Goal: Task Accomplishment & Management: Use online tool/utility

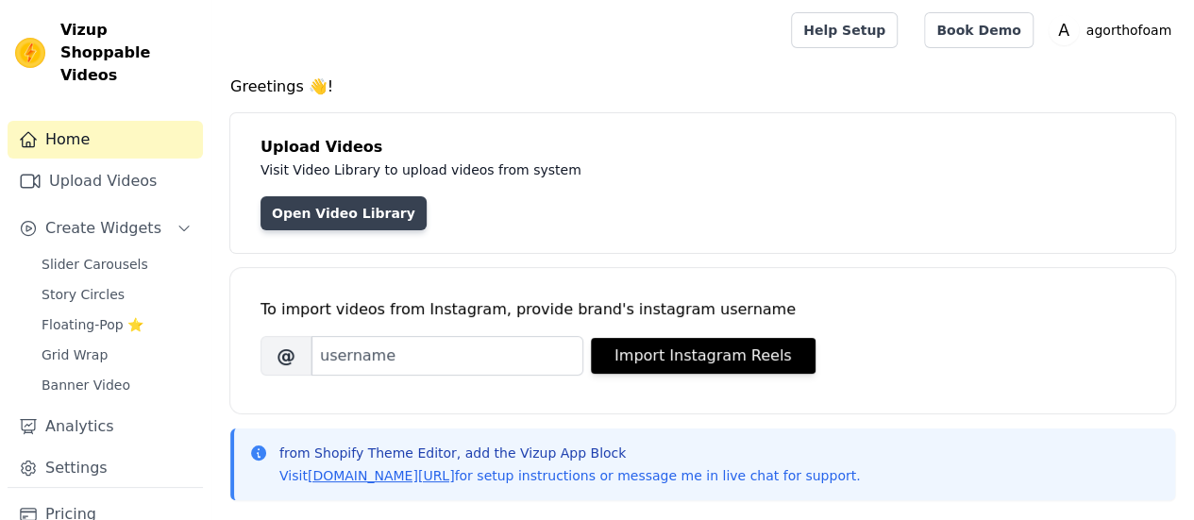
click at [357, 216] on link "Open Video Library" at bounding box center [344, 213] width 166 height 34
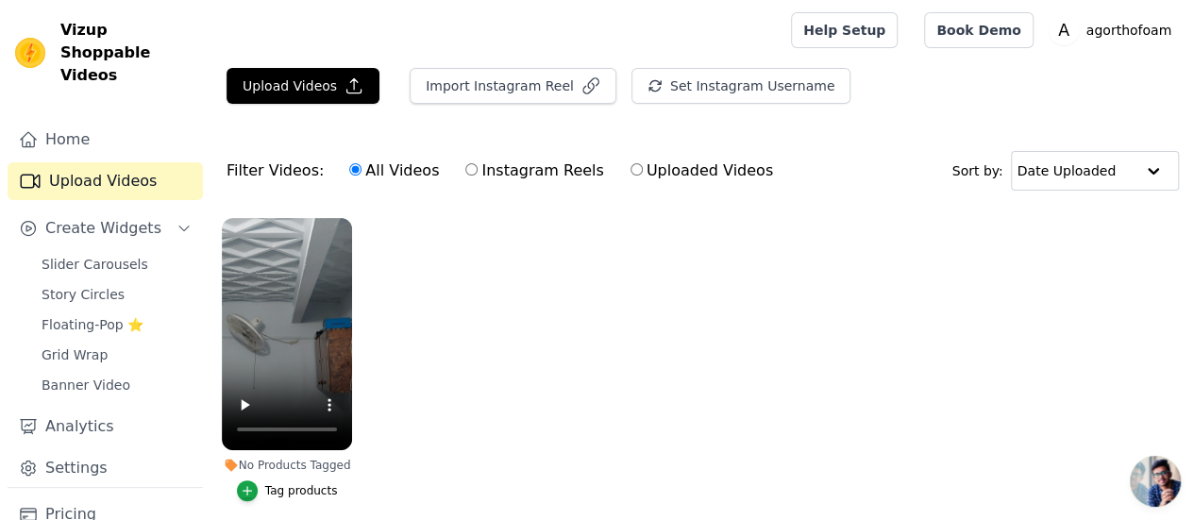
click at [724, 354] on ul "No Products Tagged Tag products" at bounding box center [702, 379] width 983 height 342
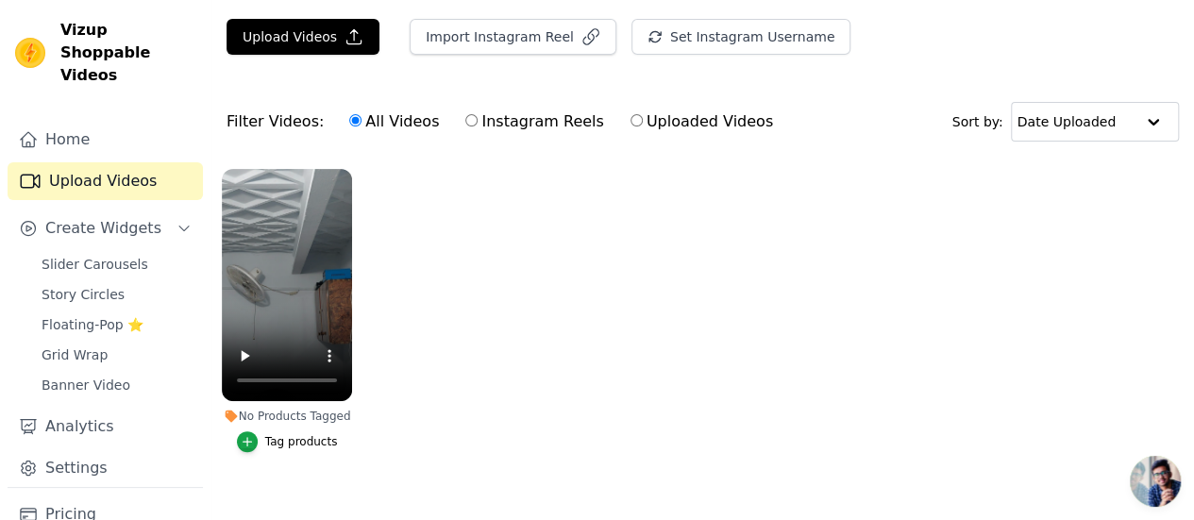
scroll to position [71, 0]
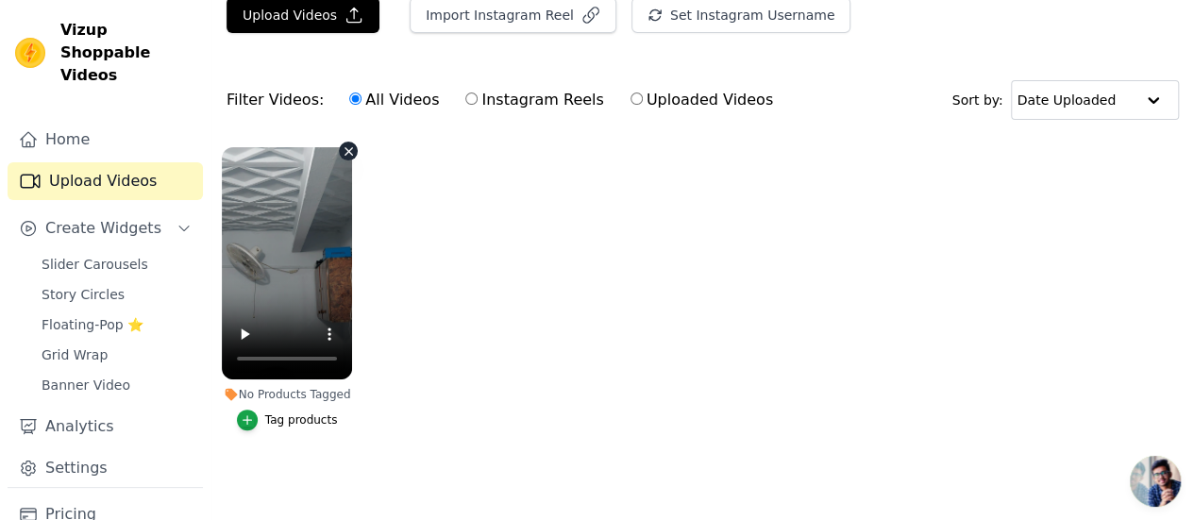
drag, startPoint x: 285, startPoint y: 288, endPoint x: 629, endPoint y: 413, distance: 365.8
click at [629, 413] on ul "No Products Tagged Tag products" at bounding box center [702, 308] width 983 height 342
click at [595, 330] on ul "No Products Tagged Tag products" at bounding box center [702, 308] width 983 height 342
click at [126, 255] on span "Slider Carousels" at bounding box center [95, 264] width 107 height 19
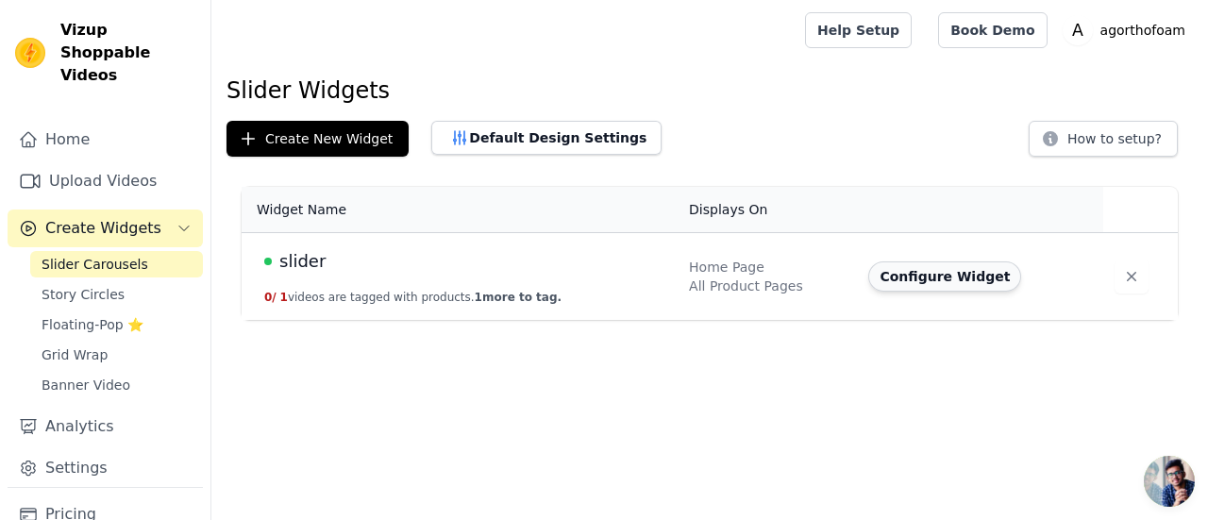
click at [962, 273] on button "Configure Widget" at bounding box center [944, 276] width 153 height 30
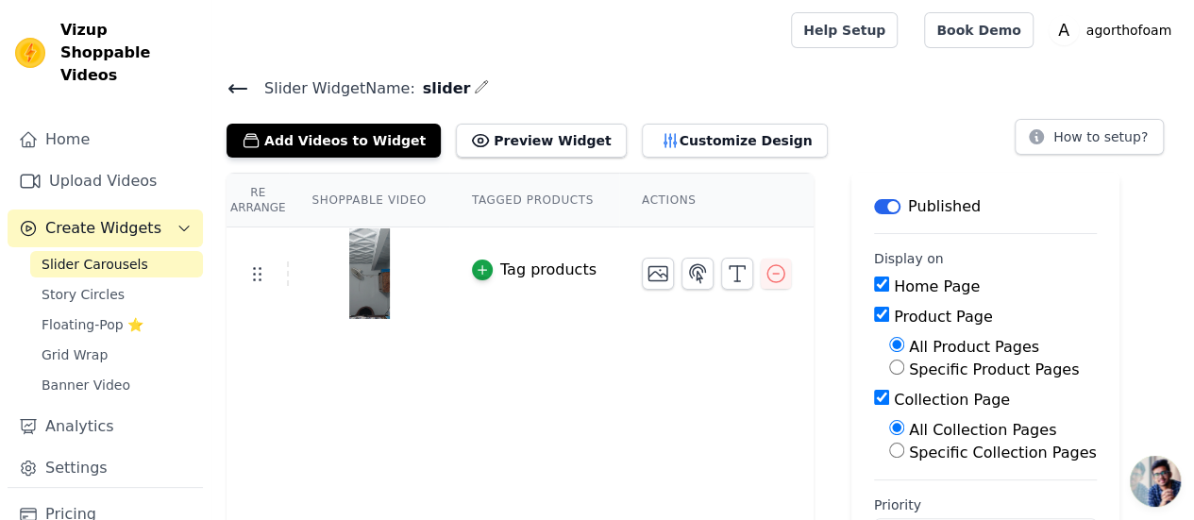
scroll to position [68, 0]
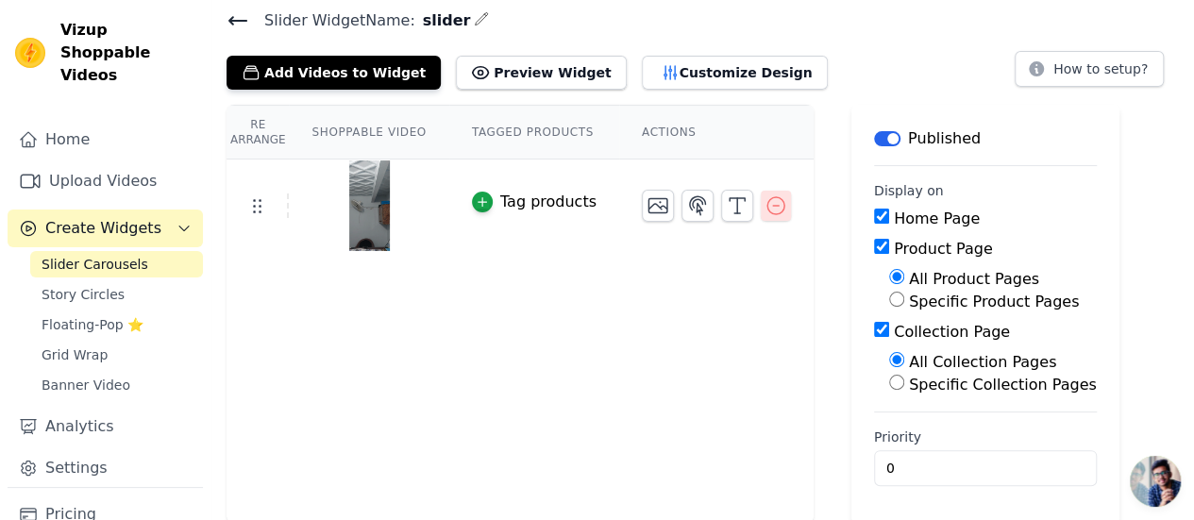
click at [765, 201] on icon "button" at bounding box center [776, 205] width 23 height 23
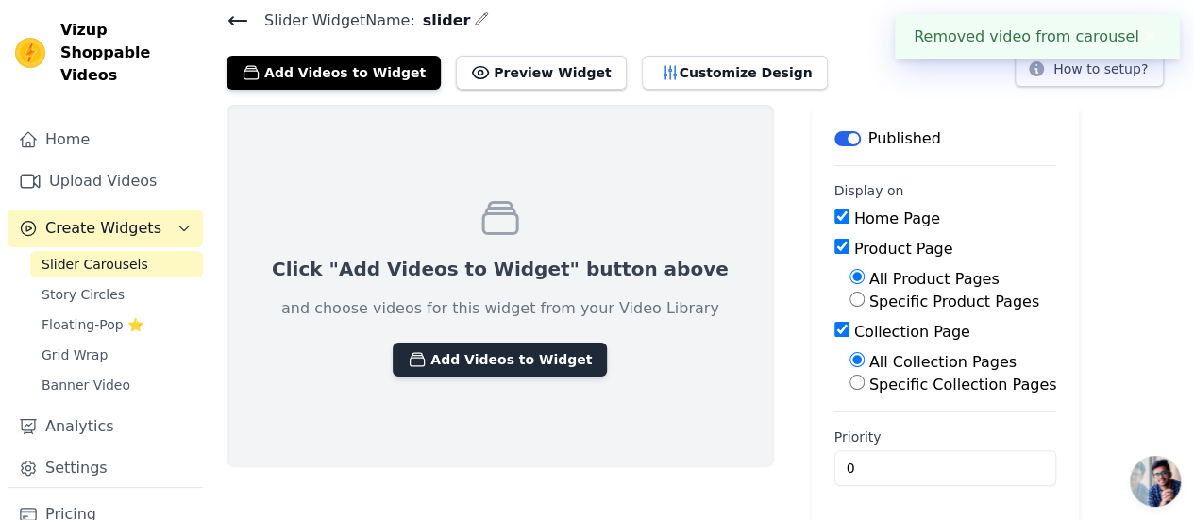
click at [481, 364] on button "Add Videos to Widget" at bounding box center [500, 360] width 214 height 34
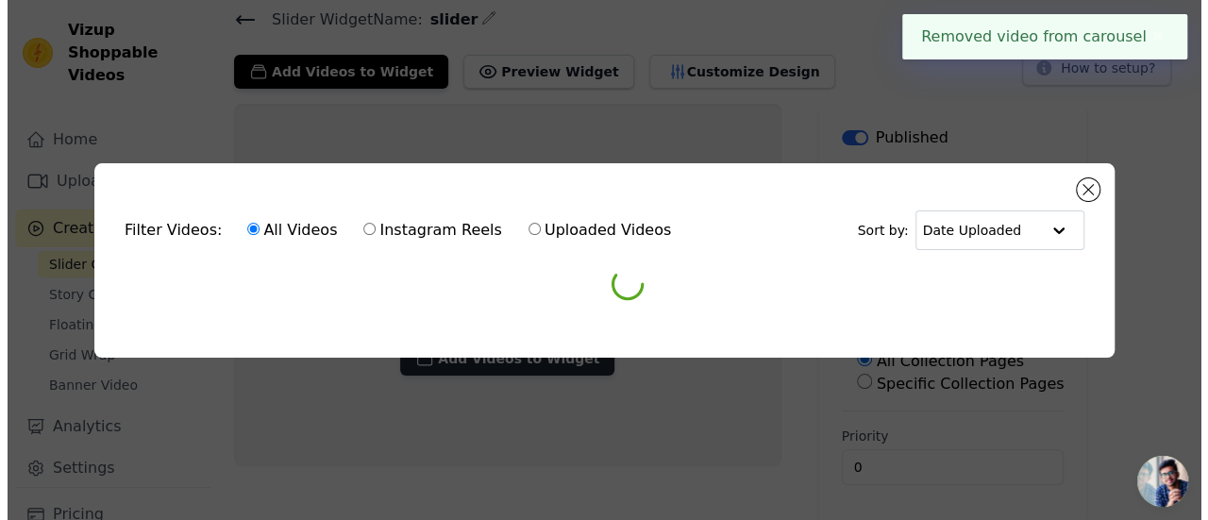
scroll to position [0, 0]
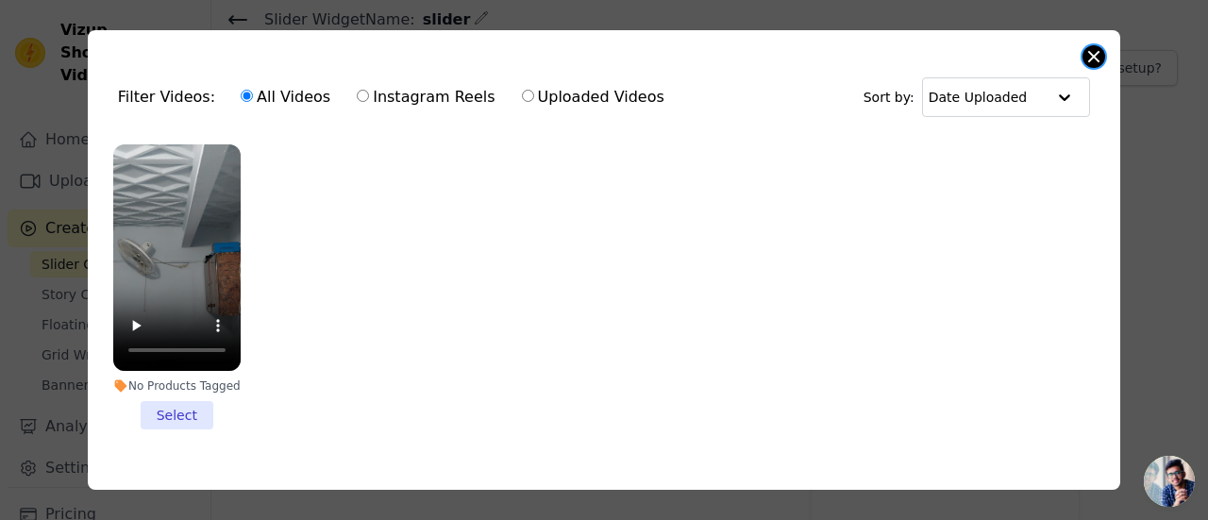
click at [1092, 56] on button "Close modal" at bounding box center [1094, 56] width 23 height 23
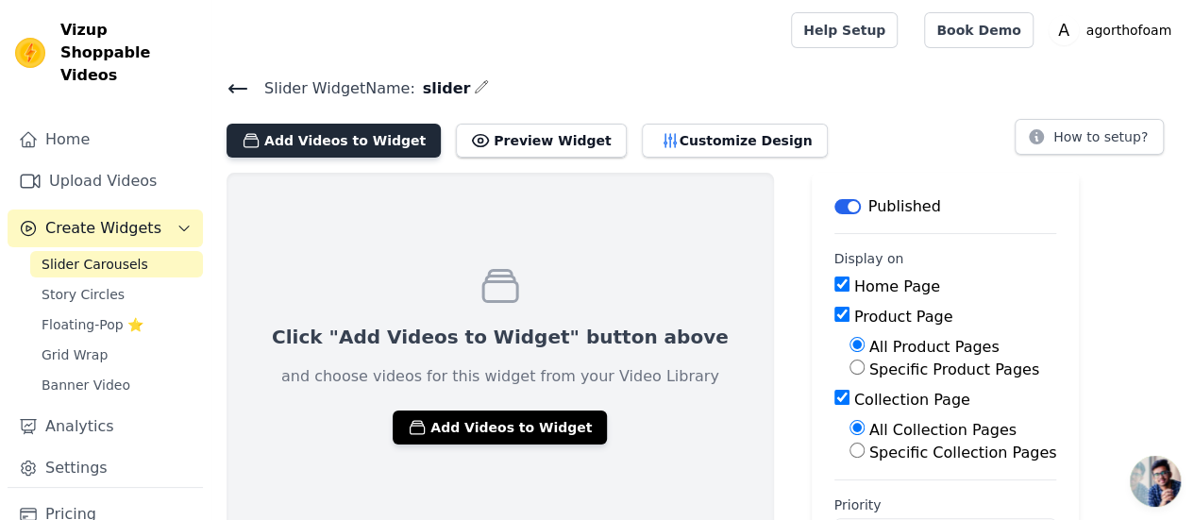
click at [353, 140] on button "Add Videos to Widget" at bounding box center [334, 141] width 214 height 34
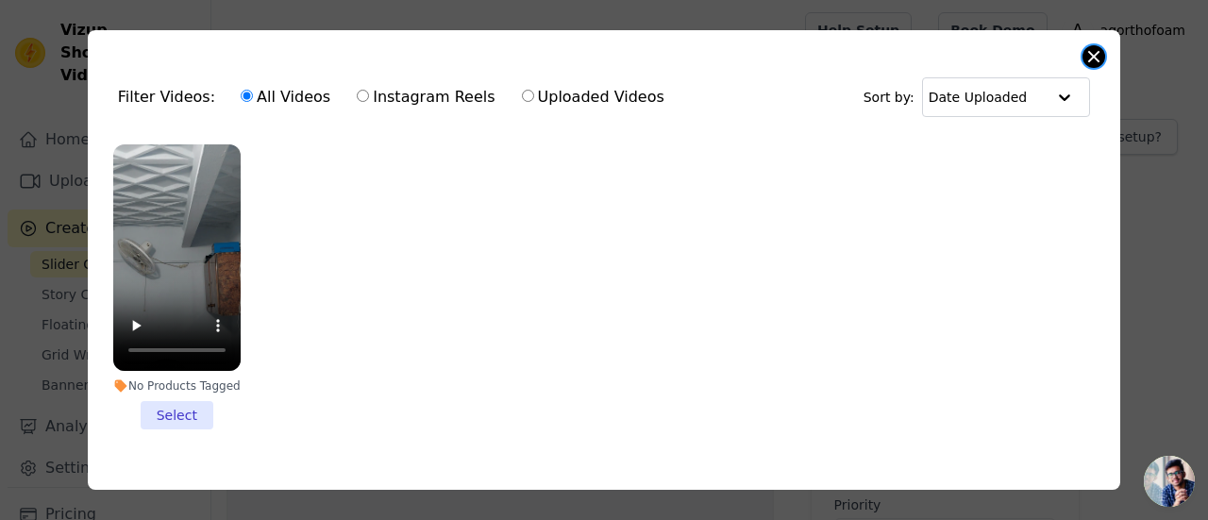
click at [1091, 58] on button "Close modal" at bounding box center [1094, 56] width 23 height 23
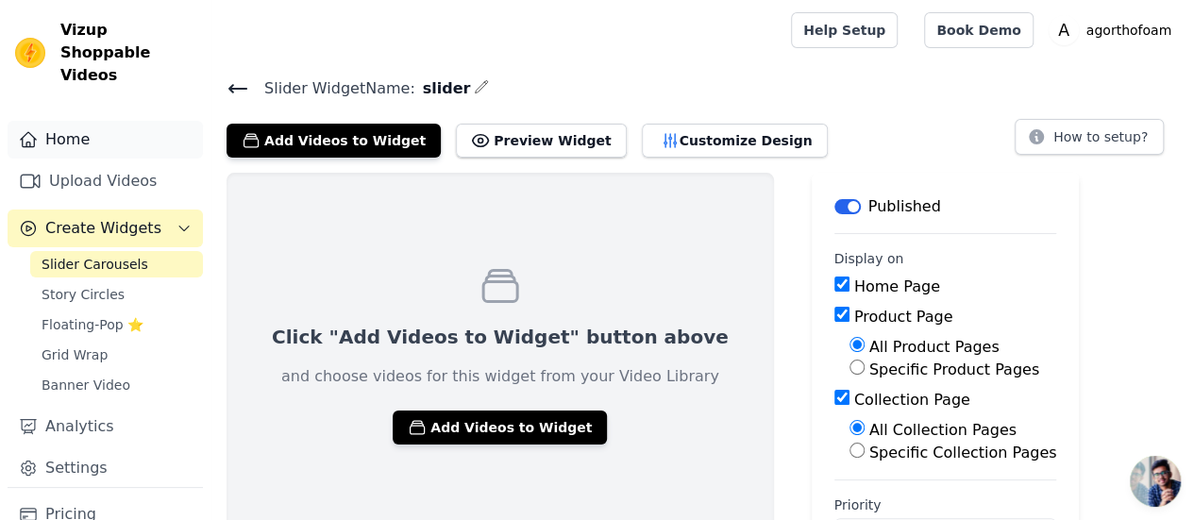
click at [102, 121] on link "Home" at bounding box center [105, 140] width 195 height 38
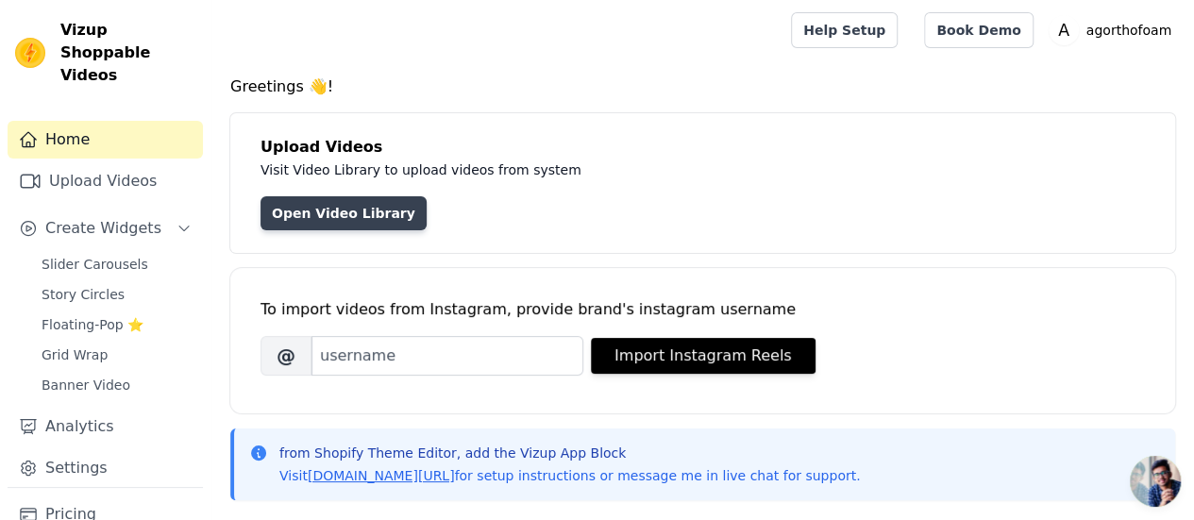
click at [365, 216] on link "Open Video Library" at bounding box center [344, 213] width 166 height 34
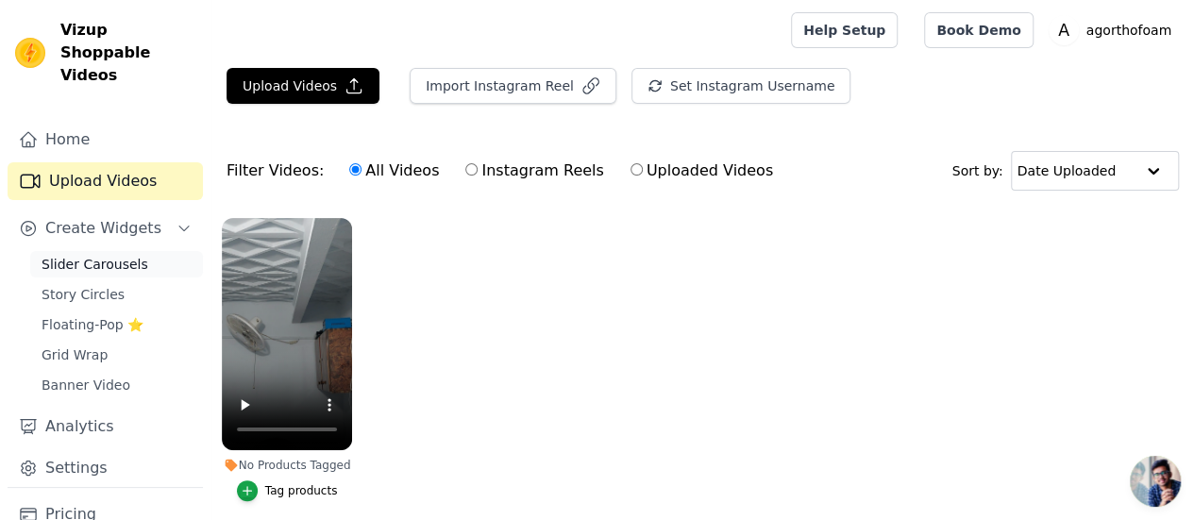
click at [96, 255] on span "Slider Carousels" at bounding box center [95, 264] width 107 height 19
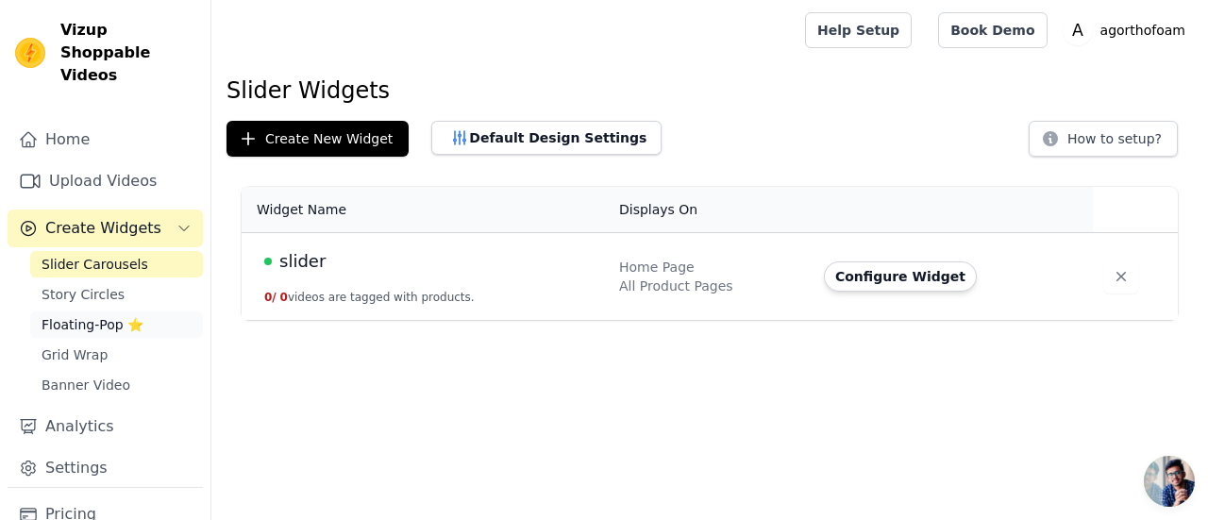
scroll to position [80, 0]
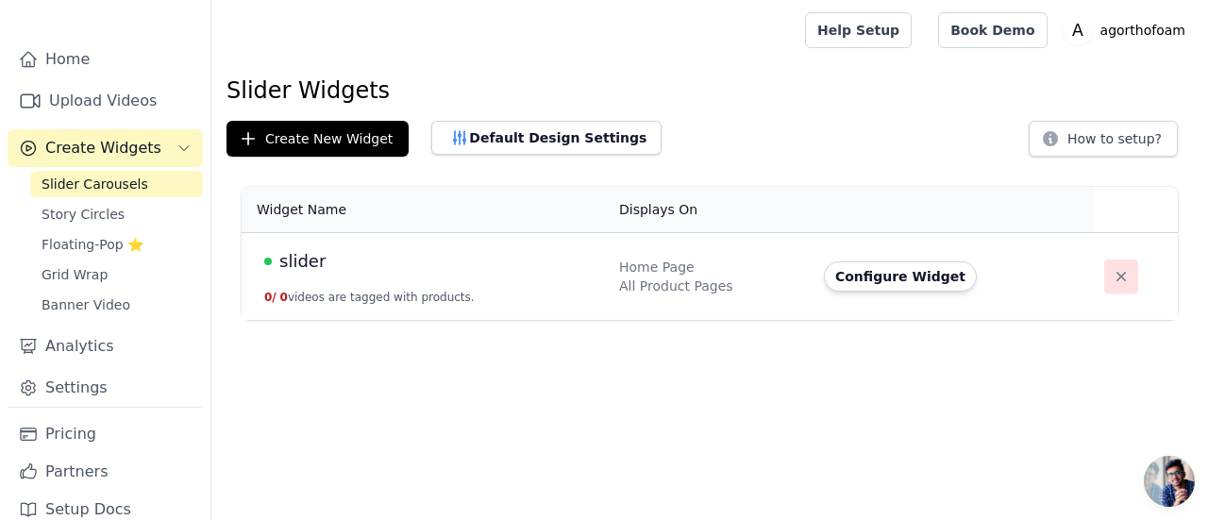
click at [1114, 276] on icon "button" at bounding box center [1121, 276] width 19 height 19
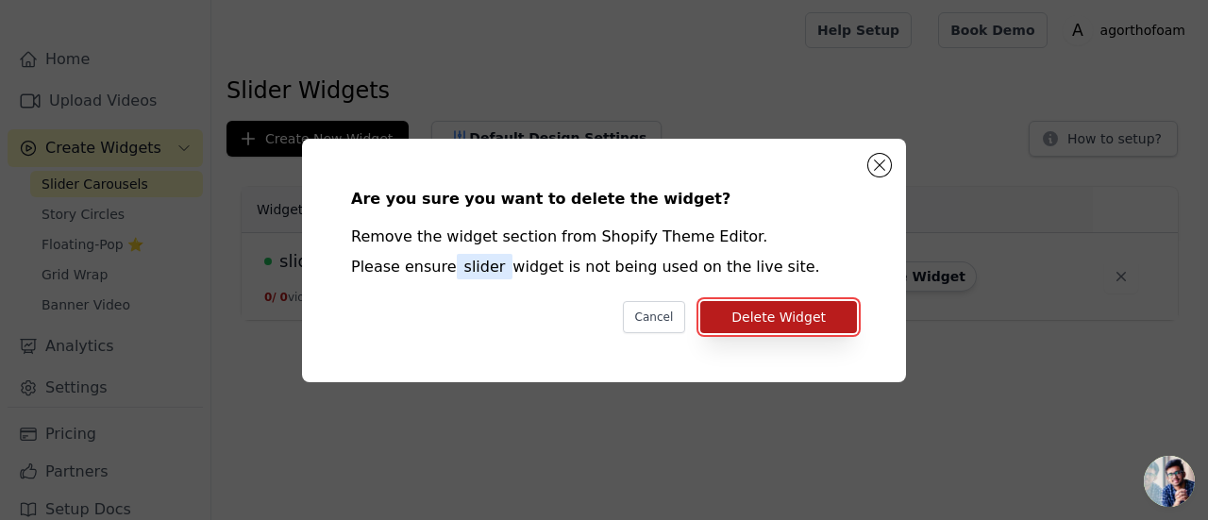
click at [778, 318] on button "Delete Widget" at bounding box center [778, 317] width 157 height 32
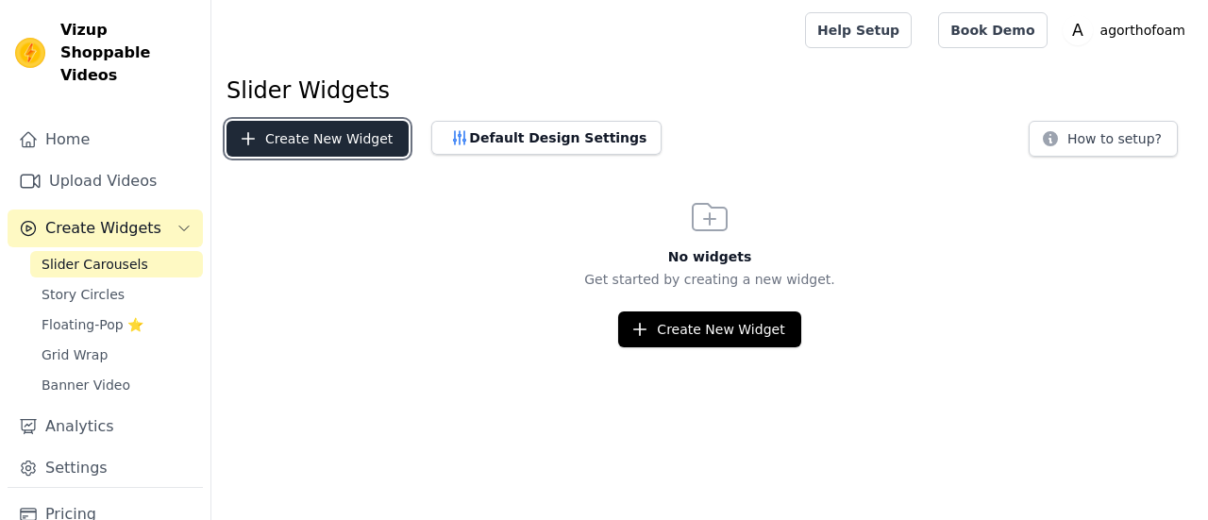
click at [308, 129] on button "Create New Widget" at bounding box center [318, 139] width 182 height 36
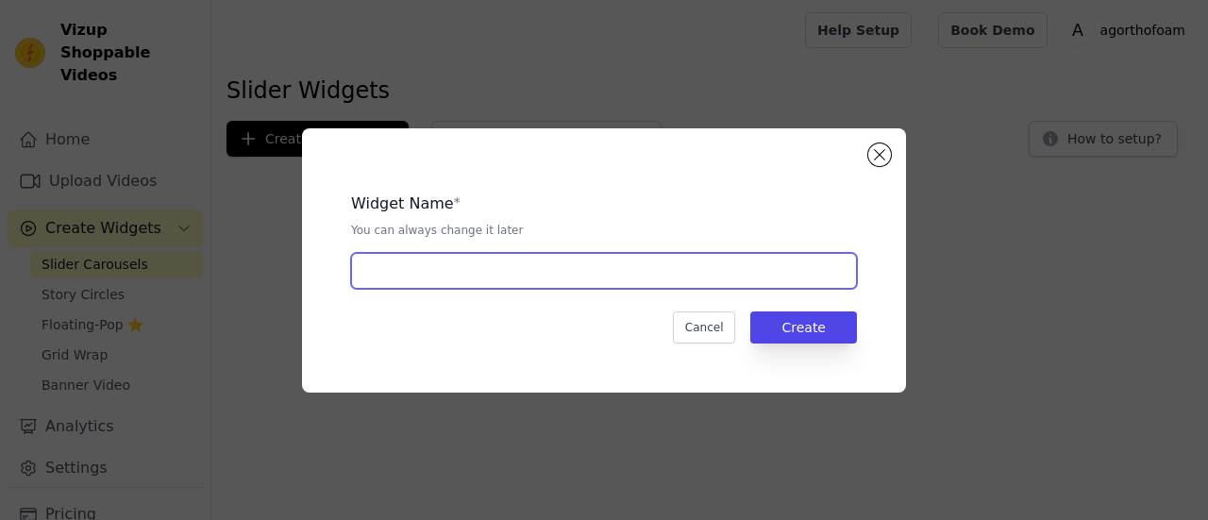
click at [593, 264] on input "text" at bounding box center [604, 271] width 506 height 36
type input "ads"
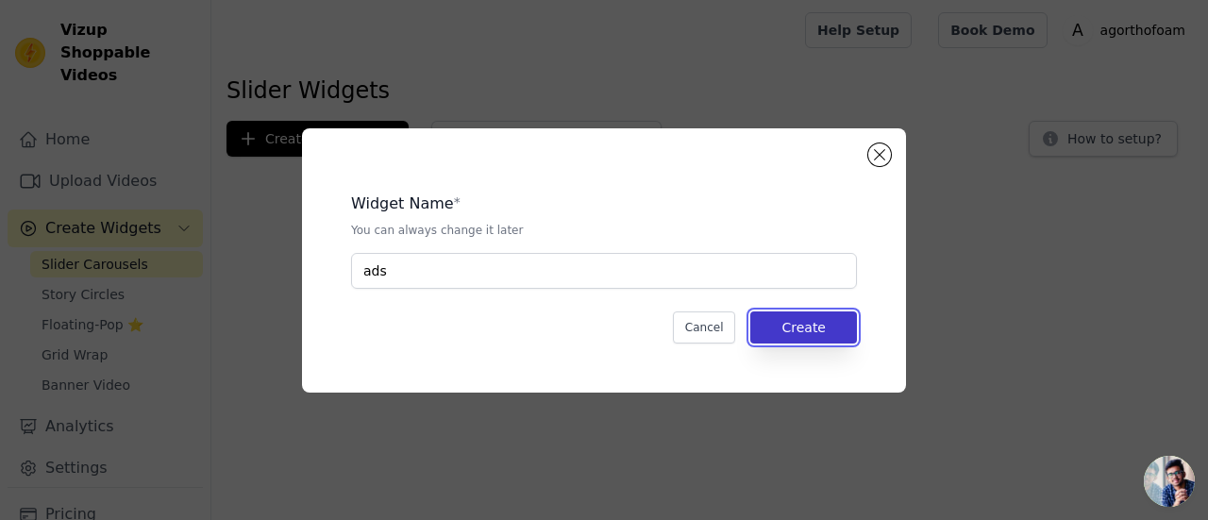
click at [810, 328] on button "Create" at bounding box center [803, 328] width 107 height 32
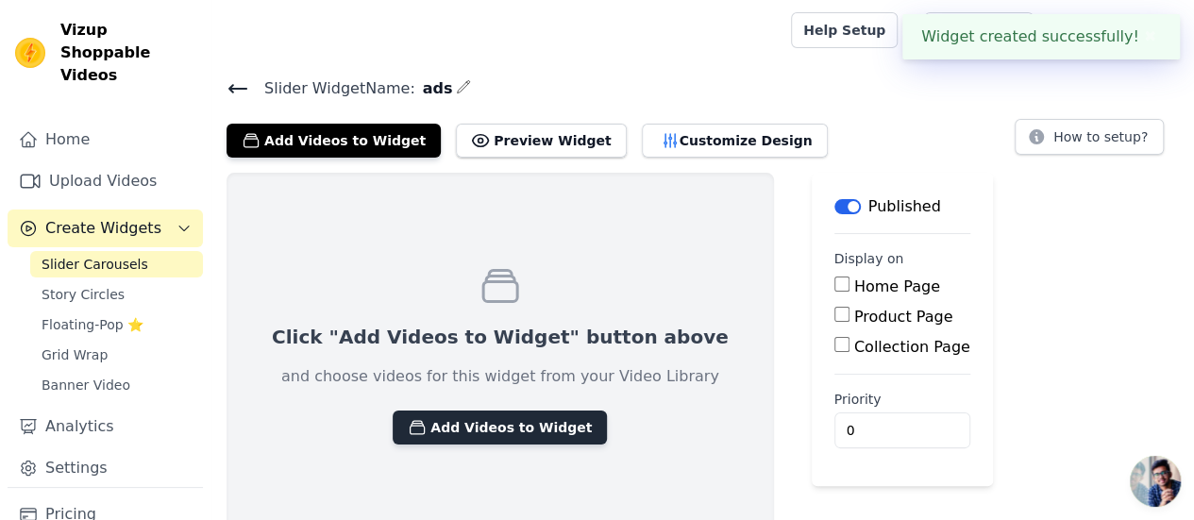
click at [464, 426] on button "Add Videos to Widget" at bounding box center [500, 428] width 214 height 34
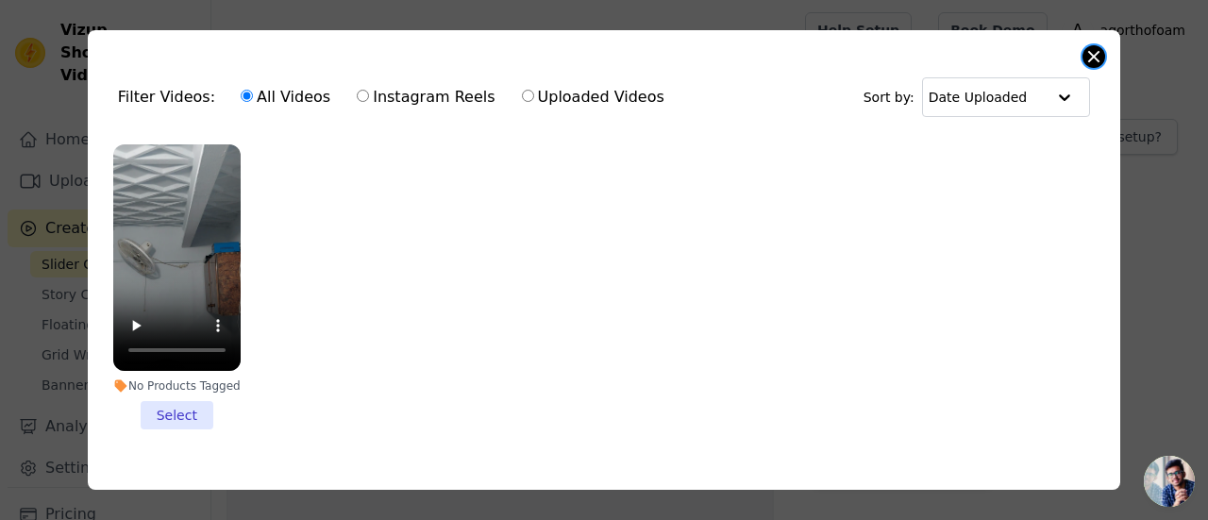
click at [1095, 54] on button "Close modal" at bounding box center [1094, 56] width 23 height 23
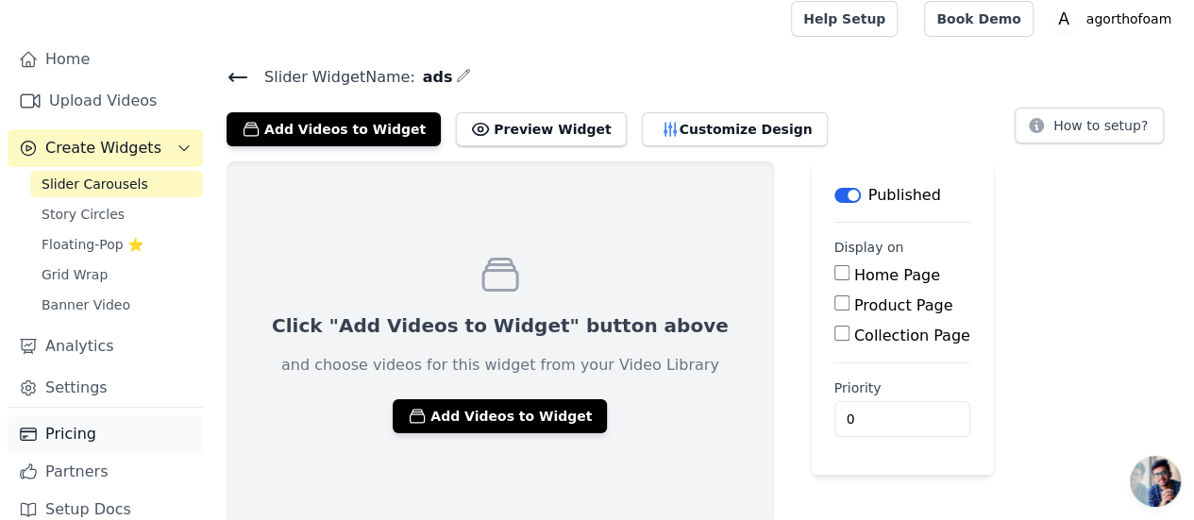
scroll to position [13, 0]
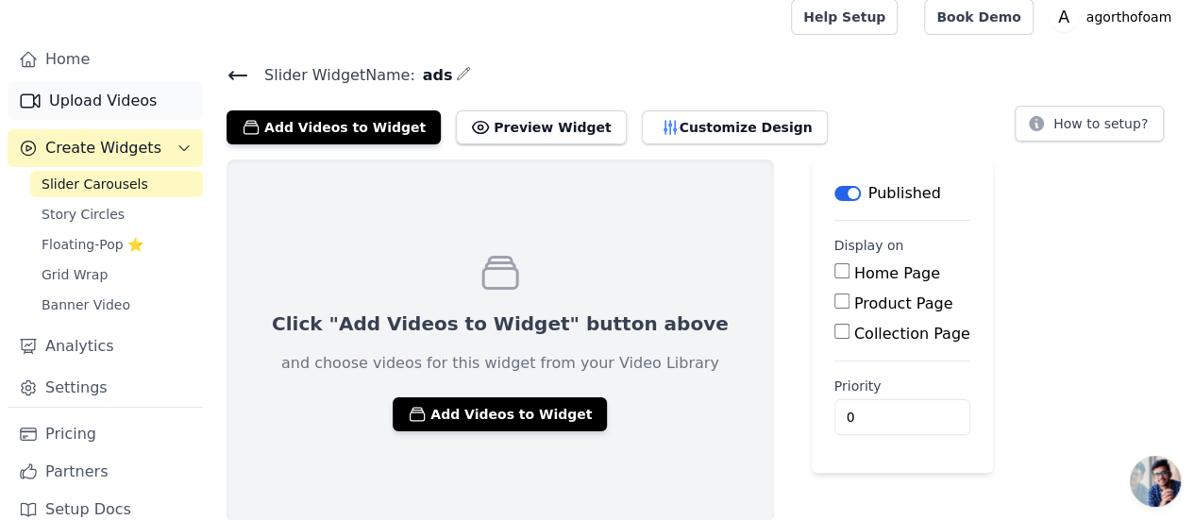
click at [100, 82] on link "Upload Videos" at bounding box center [105, 101] width 195 height 38
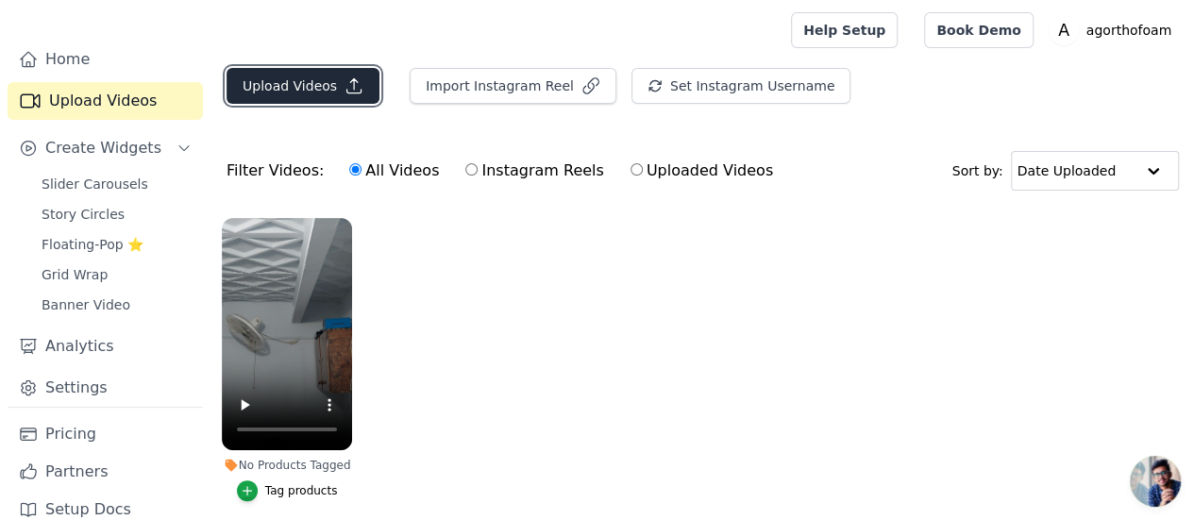
click at [298, 78] on button "Upload Videos" at bounding box center [303, 86] width 153 height 36
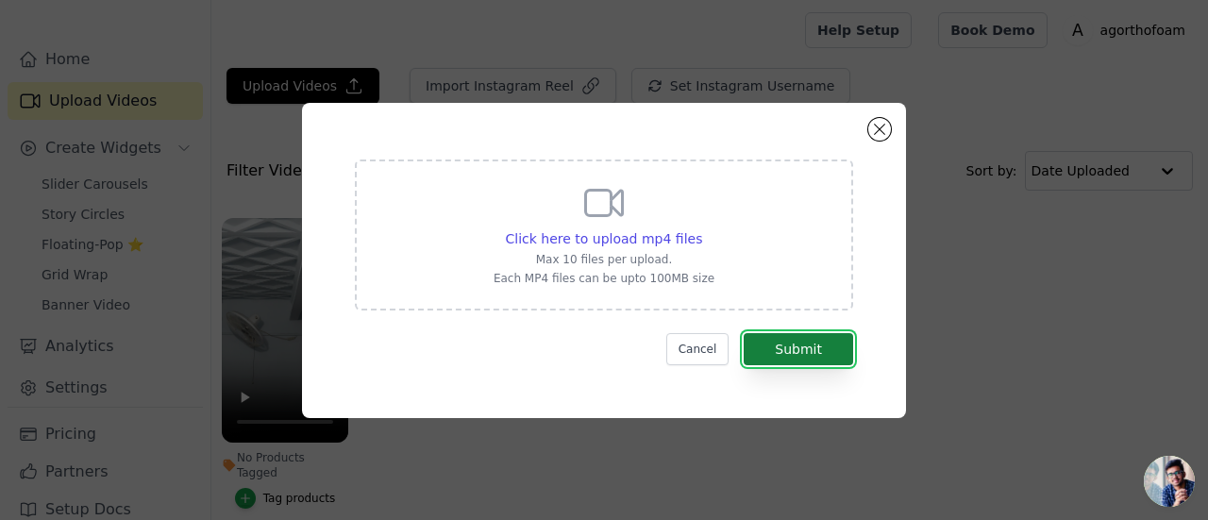
click at [801, 352] on button "Submit" at bounding box center [799, 349] width 110 height 32
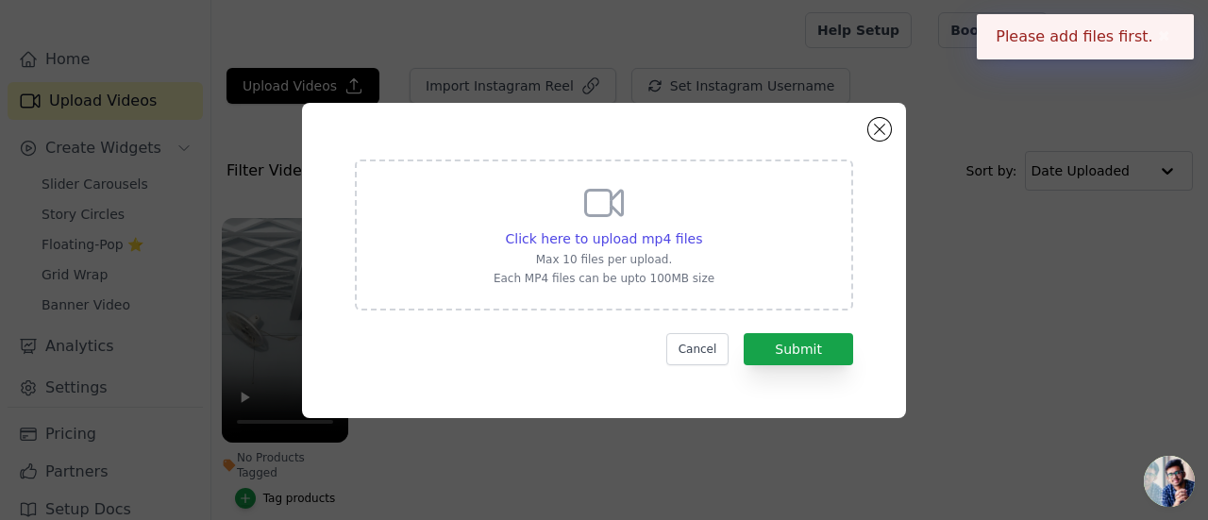
click at [676, 253] on p "Max 10 files per upload." at bounding box center [604, 259] width 221 height 15
click at [701, 229] on input "Click here to upload mp4 files Max 10 files per upload. Each MP4 files can be u…" at bounding box center [701, 228] width 1 height 1
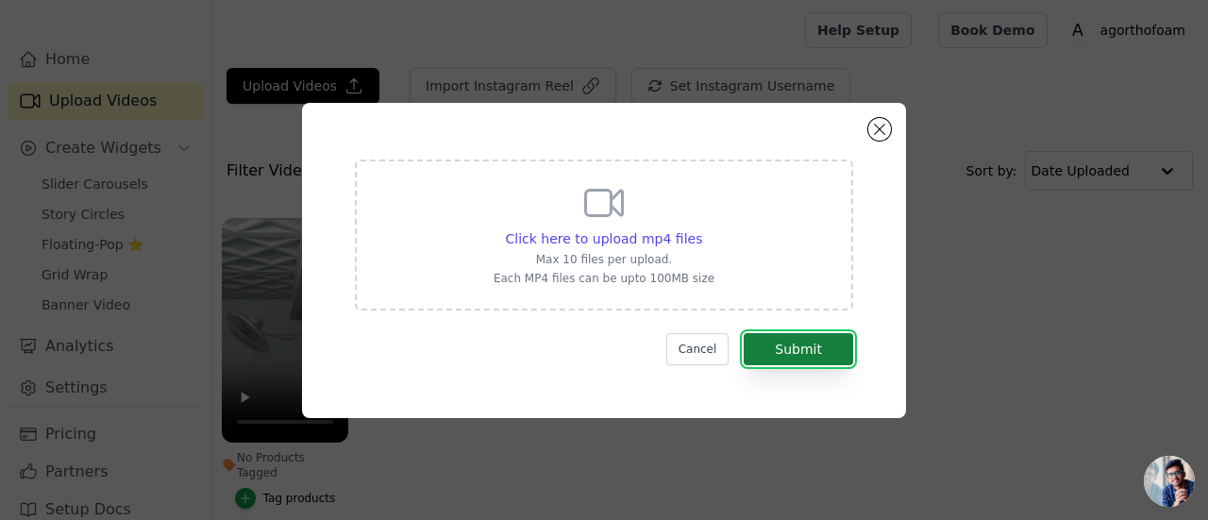
click at [815, 349] on button "Submit" at bounding box center [799, 349] width 110 height 32
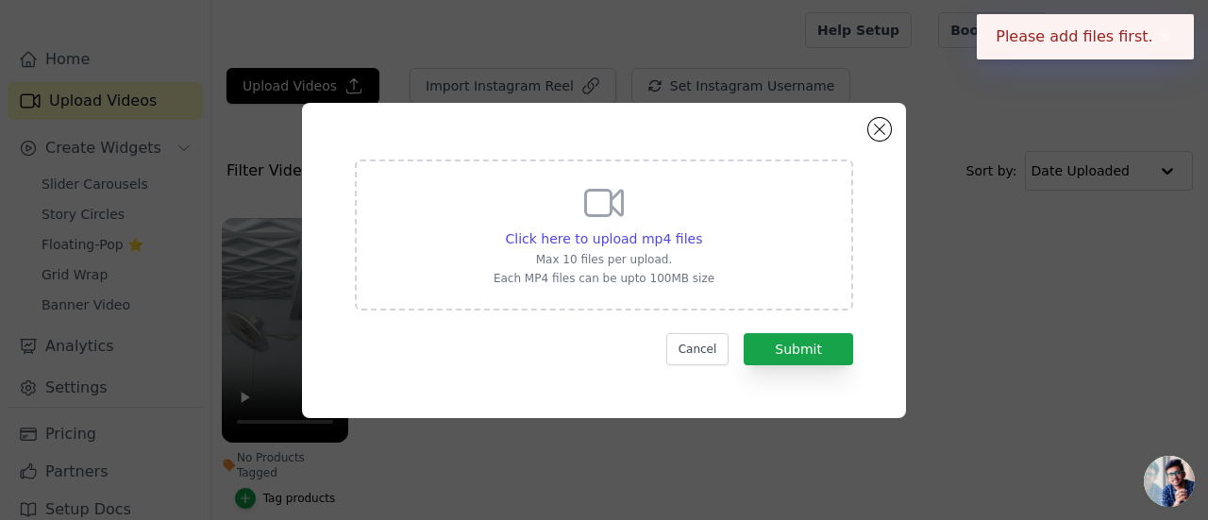
click at [1165, 32] on button "✖" at bounding box center [1165, 36] width 22 height 23
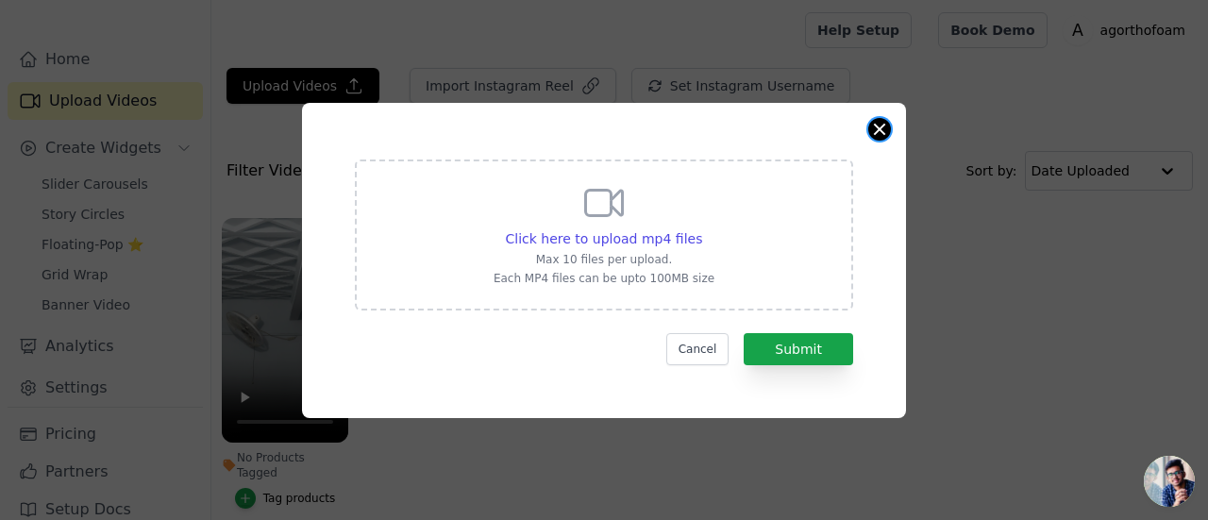
click at [884, 131] on button "Close modal" at bounding box center [879, 129] width 23 height 23
